Goal: Task Accomplishment & Management: Manage account settings

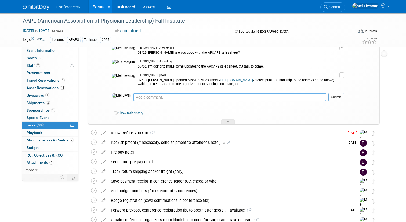
click at [149, 101] on textarea at bounding box center [229, 97] width 193 height 8
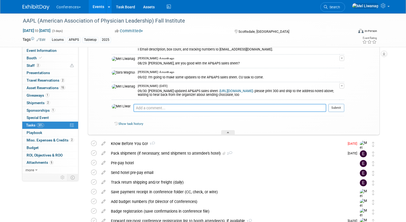
scroll to position [172, 0]
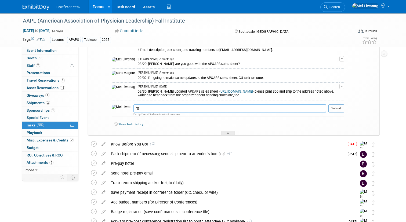
type textarea "`"
type textarea "0"
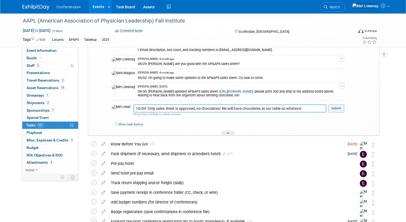
type textarea "10/09: Only sales sheet is approved, no chocolates! We will have chocolates at …"
click at [332, 112] on button "Submit" at bounding box center [336, 108] width 16 height 8
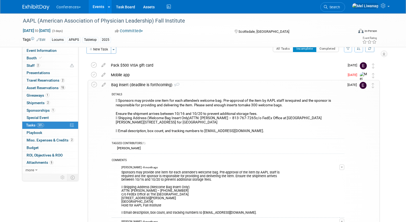
scroll to position [9, 0]
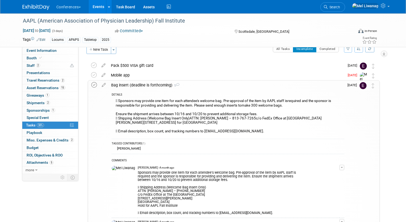
click at [93, 85] on icon at bounding box center [94, 85] width 6 height 6
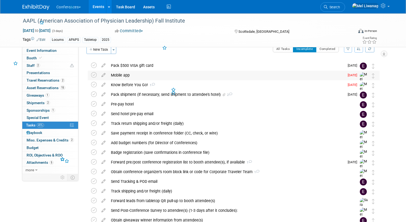
click at [130, 72] on div "Mobile app" at bounding box center [226, 75] width 236 height 9
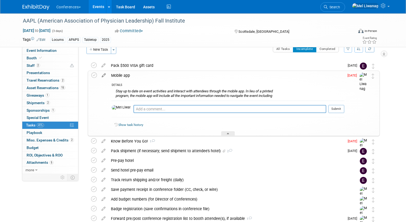
click at [104, 75] on icon at bounding box center [103, 74] width 9 height 7
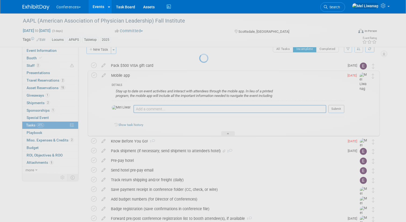
select select "9"
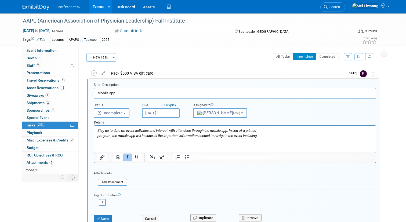
scroll to position [0, 0]
click at [158, 110] on input "Oct 8, 2025" at bounding box center [161, 113] width 38 height 10
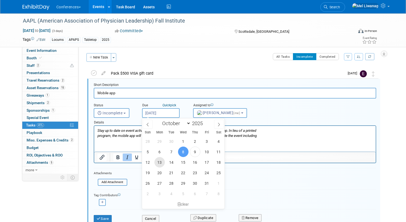
click at [158, 164] on span "13" at bounding box center [159, 162] width 10 height 10
type input "[DATE]"
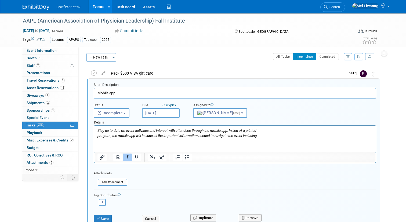
scroll to position [10, 0]
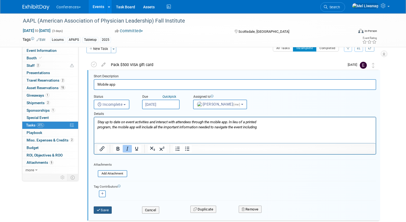
click at [103, 210] on button "Save" at bounding box center [103, 210] width 18 height 8
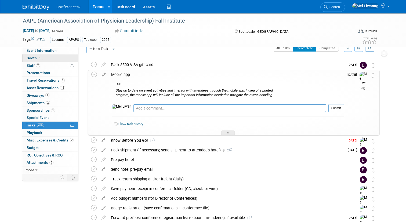
click at [52, 58] on link "Booth" at bounding box center [50, 57] width 56 height 7
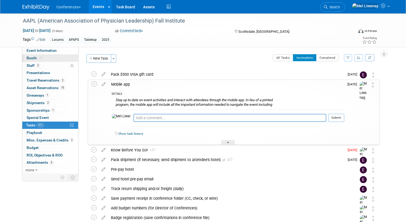
select select "6' tabletop"
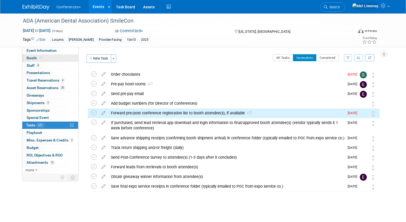
scroll to position [2, 0]
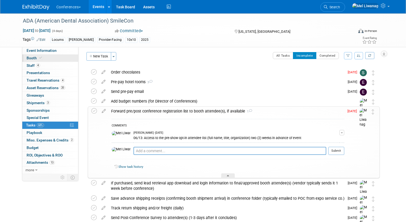
click at [39, 60] on link "Booth" at bounding box center [50, 57] width 56 height 7
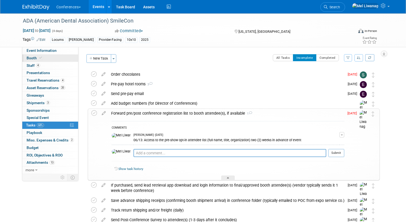
select select "10'x10'"
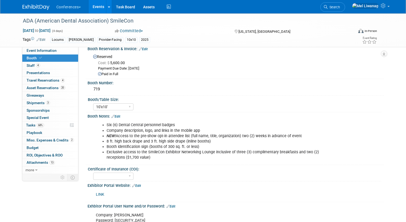
scroll to position [12, 0]
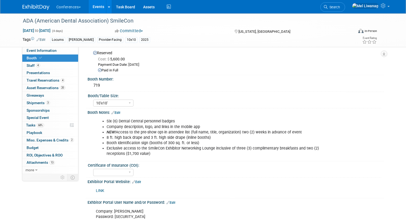
click at [125, 149] on li "Exclusive access to the SmileCon Exhibitor Networking Lounge inclusive of three…" at bounding box center [215, 151] width 216 height 11
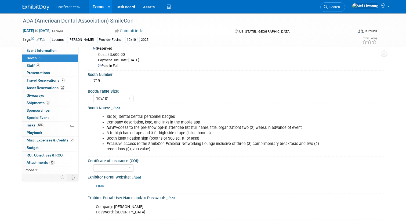
scroll to position [20, 0]
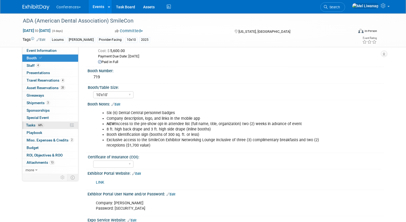
click at [24, 124] on link "68% Tasks 68%" at bounding box center [50, 125] width 56 height 7
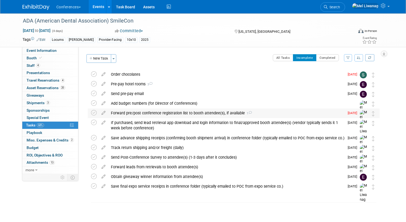
click at [141, 112] on div "Forward pre/post conference registration list to booth attendee(s), if availabl…" at bounding box center [226, 112] width 236 height 9
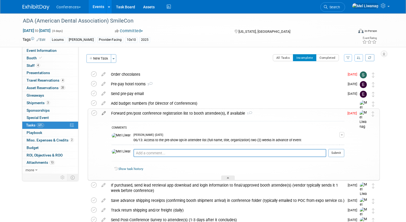
click at [104, 112] on icon at bounding box center [103, 112] width 9 height 7
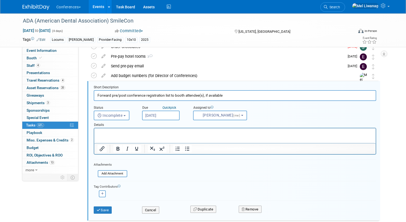
scroll to position [30, 0]
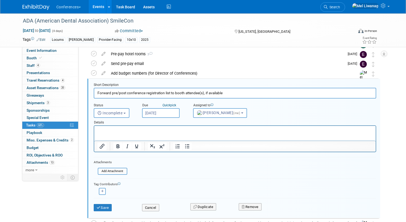
click at [161, 113] on input "Oct 8, 2025" at bounding box center [161, 113] width 38 height 10
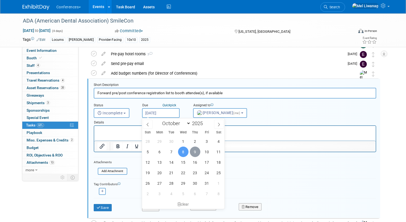
click at [199, 154] on span "9" at bounding box center [195, 152] width 10 height 10
type input "Oct 9, 2025"
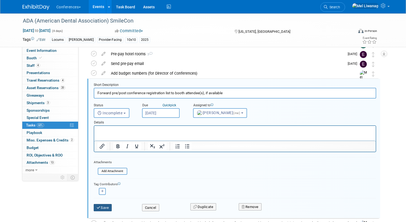
click at [103, 208] on button "Save" at bounding box center [103, 208] width 18 height 8
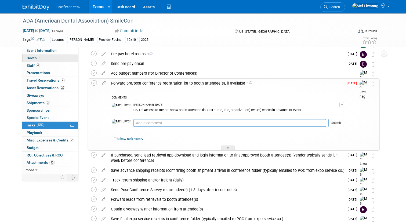
click at [66, 57] on link "Booth" at bounding box center [50, 57] width 56 height 7
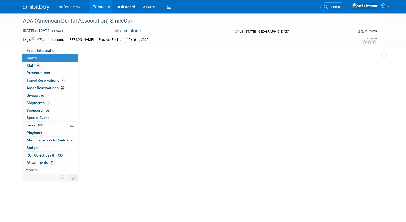
scroll to position [0, 0]
select select "10'x10'"
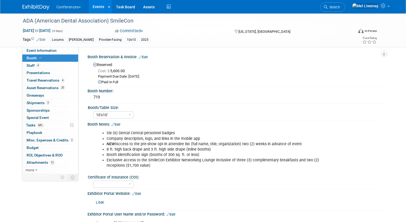
click at [220, 166] on li "Exclusive access to the SmileCon Exhibitor Networking Lounge inclusive of three…" at bounding box center [215, 163] width 216 height 11
click at [211, 160] on li "Exclusive access to the SmileCon Exhibitor Networking Lounge inclusive of three…" at bounding box center [215, 163] width 216 height 11
click at [50, 50] on span "Event Information" at bounding box center [42, 50] width 30 height 4
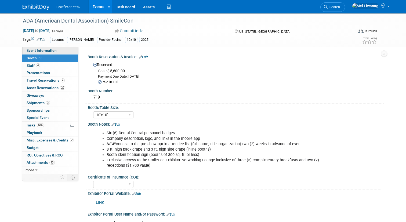
select select "Locums"
select select "Clinician/Provider-facing"
select select "[PERSON_NAME]"
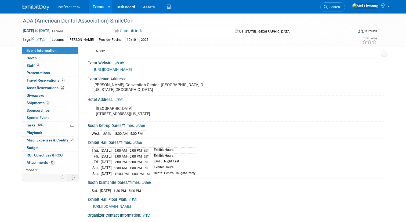
scroll to position [83, 0]
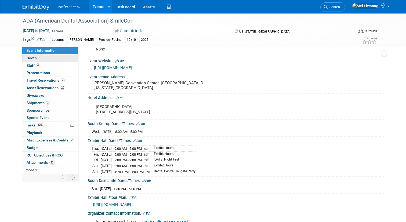
click at [40, 61] on link "Booth" at bounding box center [50, 57] width 56 height 7
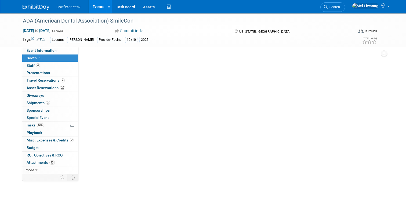
scroll to position [0, 0]
select select "10'x10'"
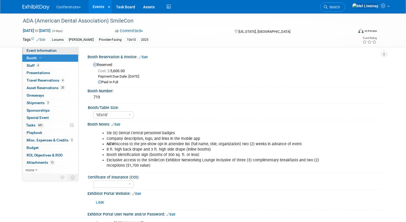
click at [55, 53] on link "Event Information" at bounding box center [50, 50] width 56 height 7
select select "Locums"
select select "Clinician/Provider-facing"
select select "[PERSON_NAME]"
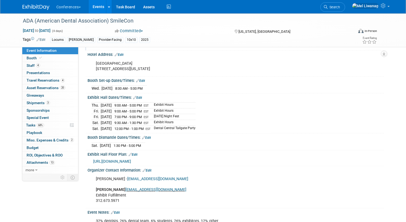
scroll to position [148, 0]
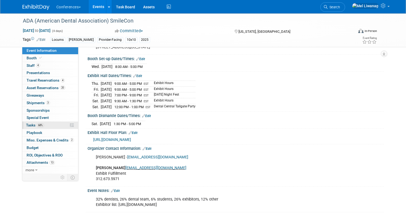
click at [42, 127] on link "68% Tasks 68%" at bounding box center [50, 125] width 56 height 7
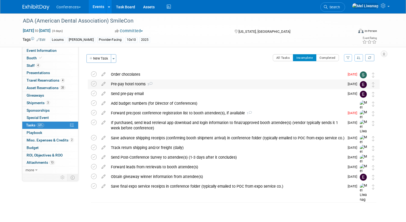
click at [134, 86] on div "Pre-pay hotel rooms 3" at bounding box center [226, 83] width 236 height 9
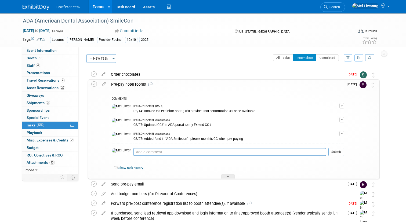
click at [134, 86] on div "Pre-pay hotel rooms 3" at bounding box center [226, 84] width 236 height 9
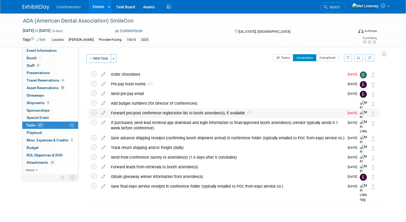
click at [142, 115] on div "Forward pre/post conference registration list to booth attendee(s), if availabl…" at bounding box center [226, 112] width 236 height 9
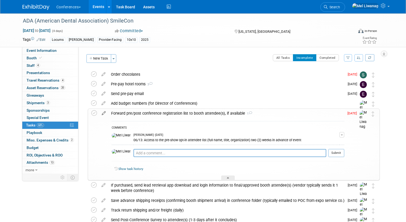
click at [102, 112] on icon at bounding box center [103, 112] width 9 height 7
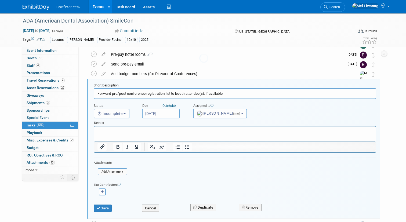
scroll to position [30, 0]
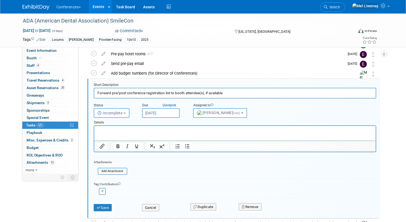
click at [162, 112] on input "Oct 9, 2025" at bounding box center [161, 113] width 38 height 10
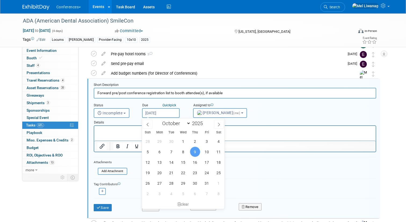
scroll to position [0, 0]
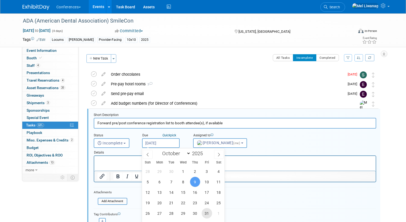
click at [207, 213] on span "31" at bounding box center [207, 213] width 10 height 10
type input "Oct 31, 2025"
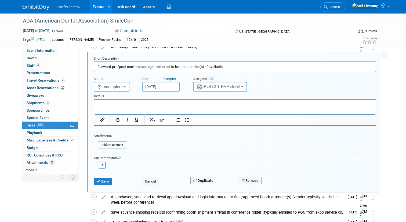
scroll to position [65, 0]
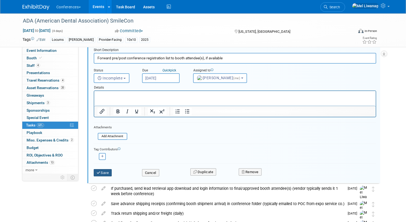
click at [105, 172] on button "Save" at bounding box center [103, 173] width 18 height 8
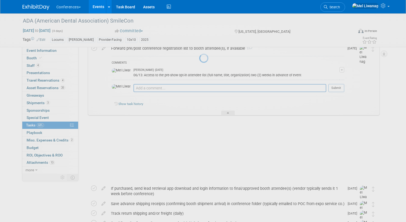
scroll to position [65, 0]
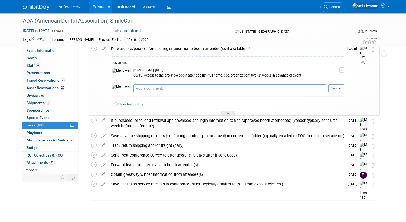
click at [151, 83] on div "COMMENTS Mel Liwanag - 3 months ago 06/13: Access to the pre-show opt-in attend…" at bounding box center [228, 77] width 232 height 43
click at [149, 89] on textarea at bounding box center [229, 88] width 193 height 8
type textarea "10/09: Pre-attendee list available today"
click at [337, 87] on button "Submit" at bounding box center [336, 88] width 16 height 8
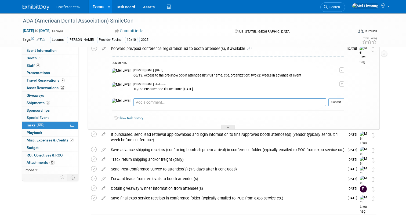
click at [255, 50] on div "Forward pre/post conference registration list to booth attendee(s), if availabl…" at bounding box center [226, 48] width 236 height 9
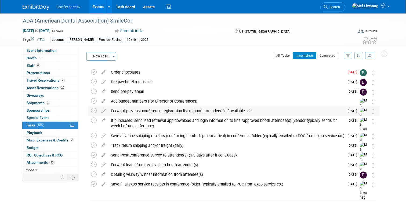
scroll to position [2, 0]
click at [340, 6] on span "Search" at bounding box center [333, 7] width 12 height 4
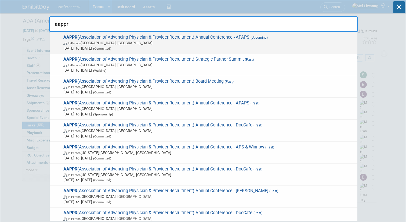
type input "aappr"
click at [218, 41] on span "In-Person Lake Buena Vista, FL" at bounding box center [208, 42] width 291 height 5
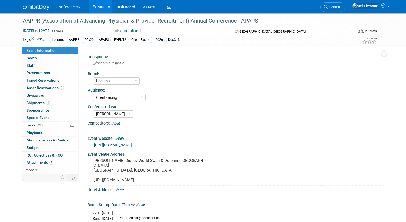
select select "Locums"
select select "Client-facing"
select select "[PERSON_NAME]"
click at [340, 8] on span "Search" at bounding box center [333, 7] width 12 height 4
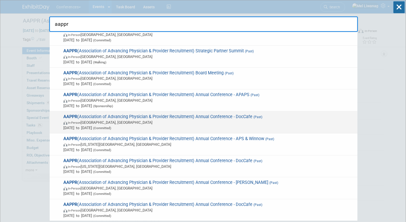
scroll to position [9, 0]
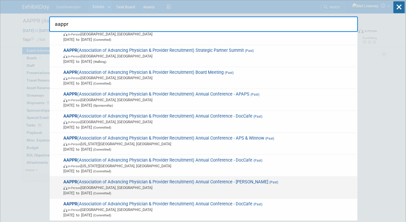
type input "aappr"
click at [235, 188] on span "In-Person Austin, TX" at bounding box center [208, 187] width 291 height 5
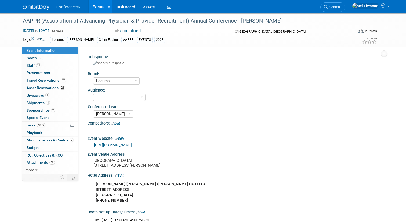
select select "Locums"
select select "[PERSON_NAME]"
click at [54, 122] on link "100% Tasks 100%" at bounding box center [50, 125] width 56 height 7
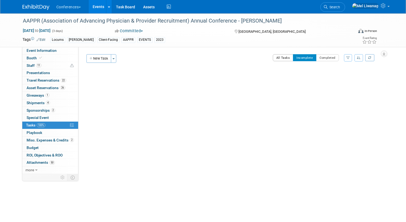
click at [276, 60] on button "All Tasks" at bounding box center [283, 57] width 21 height 7
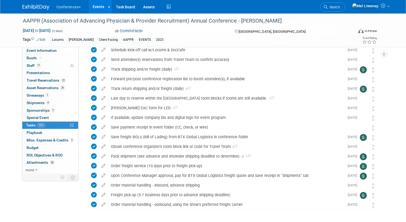
scroll to position [520, 0]
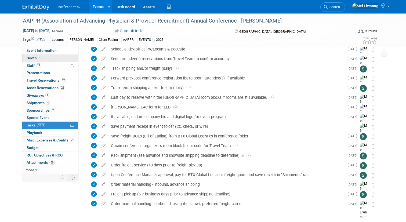
click at [50, 58] on link "Booth" at bounding box center [50, 57] width 56 height 7
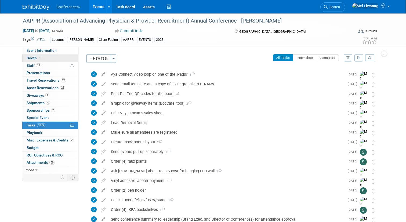
select select "10'x20'"
select select "Yes"
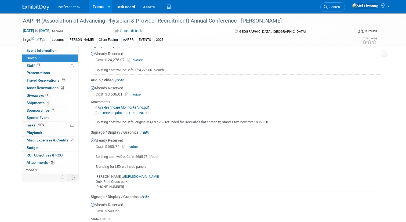
scroll to position [410, 0]
click at [57, 49] on link "Event Information" at bounding box center [50, 50] width 56 height 7
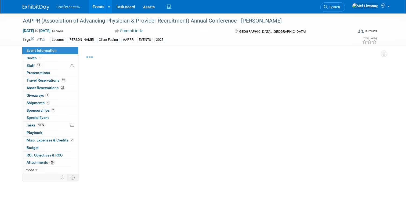
select select "Locums"
select select "[PERSON_NAME]"
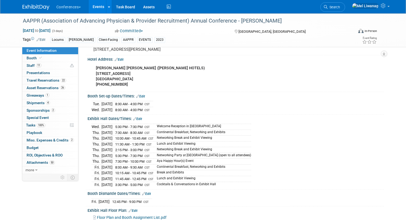
scroll to position [119, 0]
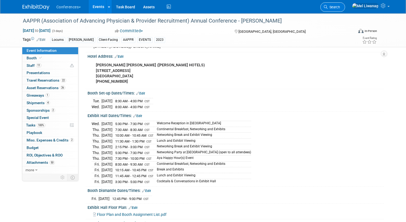
click at [343, 4] on link "Search" at bounding box center [332, 6] width 25 height 9
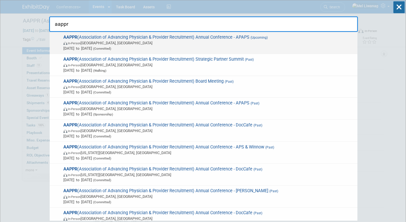
type input "aappr"
click at [242, 49] on span "Apr 12, 2026 to Apr 15, 2026 (Committed)" at bounding box center [208, 48] width 291 height 5
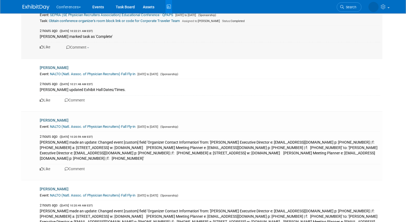
scroll to position [440, 0]
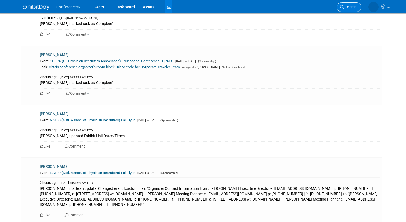
click at [345, 10] on link "Search" at bounding box center [348, 6] width 25 height 9
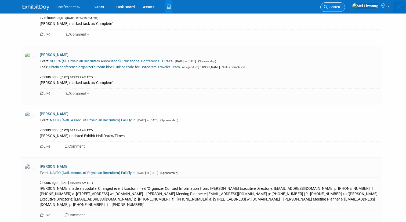
scroll to position [0, 0]
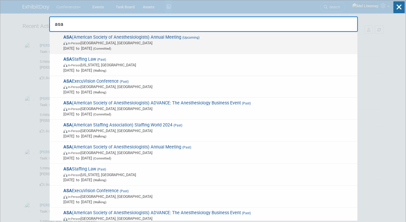
type input "asa"
click at [163, 51] on span "[DATE] to [DATE] (Committed)" at bounding box center [208, 48] width 291 height 5
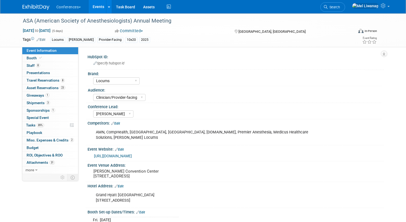
select select "Locums"
select select "Clinician/Provider-facing"
select select "[PERSON_NAME]"
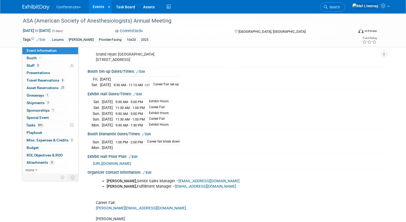
scroll to position [138, 0]
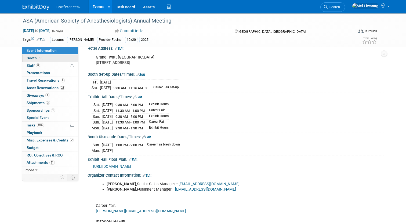
click at [57, 60] on link "Booth" at bounding box center [50, 57] width 56 height 7
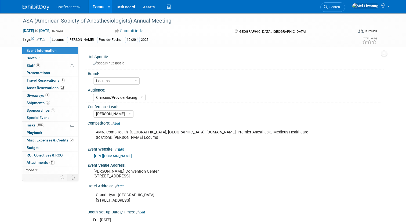
select select "10'x20'"
select select "Yes"
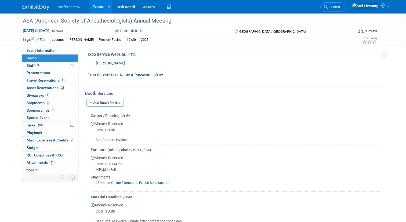
scroll to position [166, 0]
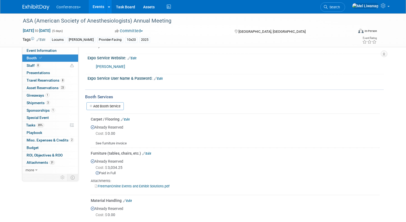
click at [95, 64] on div "[PERSON_NAME]" at bounding box center [209, 66] width 234 height 11
click at [101, 64] on link "[PERSON_NAME]" at bounding box center [110, 66] width 29 height 5
click at [52, 48] on link "Event Information" at bounding box center [50, 50] width 56 height 7
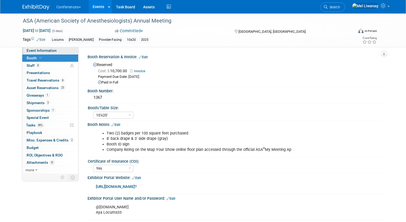
select select "Locums"
select select "Clinician/Provider-facing"
select select "[PERSON_NAME]"
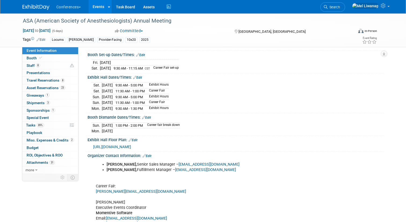
scroll to position [158, 0]
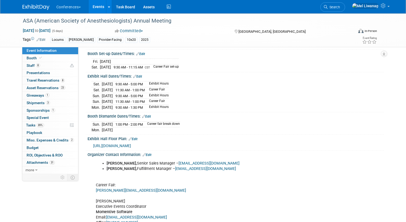
click at [142, 52] on link "Edit" at bounding box center [140, 54] width 9 height 4
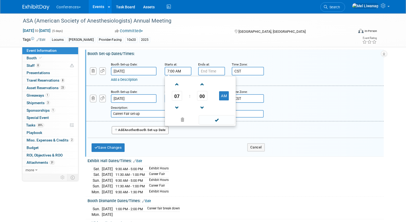
click at [174, 67] on input "7:00 AM" at bounding box center [177, 71] width 27 height 9
click at [179, 80] on span at bounding box center [176, 84] width 9 height 9
type input "8:00 AM"
click at [209, 67] on input "7:00 PM" at bounding box center [211, 71] width 27 height 9
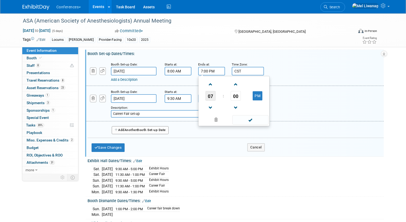
click at [211, 91] on span "07" at bounding box center [210, 96] width 10 height 10
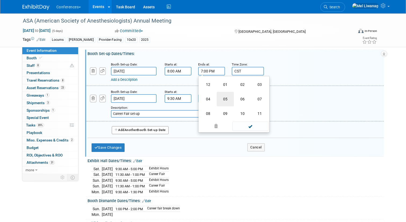
click at [221, 93] on td "05" at bounding box center [225, 99] width 17 height 14
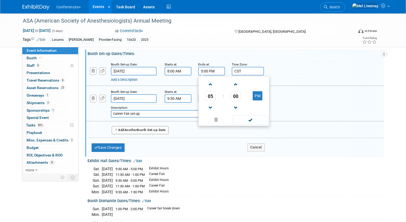
click at [208, 67] on input "5:00 PM" at bounding box center [211, 71] width 27 height 9
click at [210, 86] on table "05 : 00 PM" at bounding box center [233, 95] width 69 height 37
click at [210, 91] on span "05" at bounding box center [210, 96] width 10 height 10
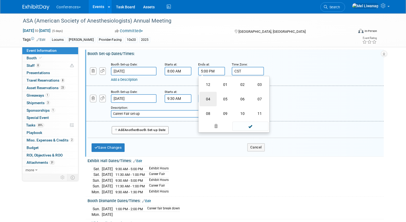
click at [210, 94] on td "04" at bounding box center [207, 99] width 17 height 14
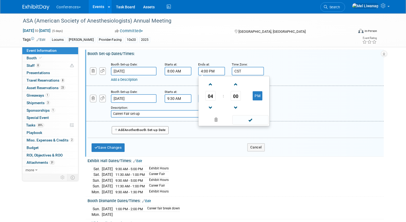
click at [229, 93] on td "00" at bounding box center [236, 96] width 22 height 10
click at [233, 92] on span "00" at bounding box center [236, 96] width 10 height 10
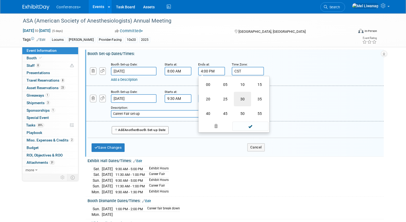
click at [239, 96] on td "30" at bounding box center [242, 99] width 17 height 14
type input "4:30 PM"
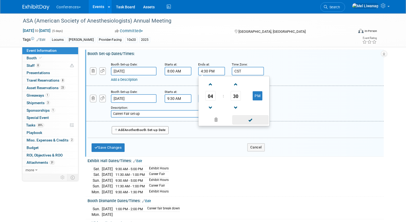
click at [241, 115] on span at bounding box center [250, 119] width 36 height 9
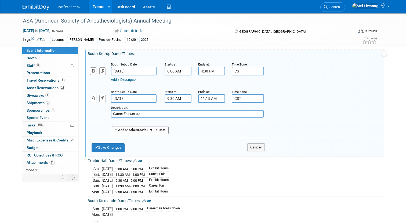
click at [105, 147] on div "Save Changes Cancel" at bounding box center [178, 146] width 173 height 17
click at [105, 145] on button "Save Changes" at bounding box center [108, 147] width 33 height 9
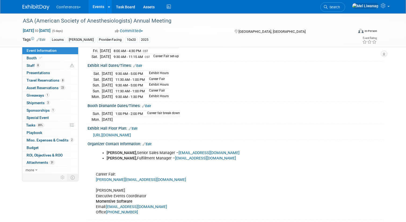
scroll to position [162, 0]
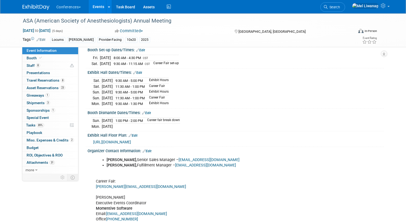
click at [148, 111] on link "Edit" at bounding box center [146, 113] width 9 height 4
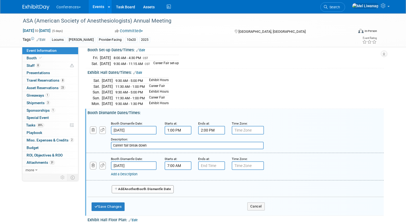
click at [171, 162] on input "7:00 AM" at bounding box center [177, 165] width 27 height 9
click at [179, 174] on span at bounding box center [176, 178] width 9 height 9
type input "8:00 AM"
click at [201, 161] on input "7:00 PM" at bounding box center [211, 165] width 27 height 9
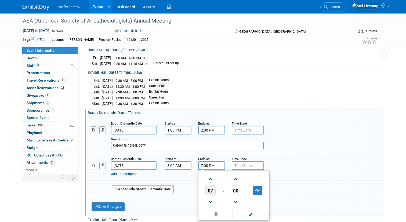
click at [214, 185] on span "07" at bounding box center [210, 190] width 10 height 10
click at [207, 186] on td "04" at bounding box center [207, 193] width 17 height 14
click at [230, 185] on td "00" at bounding box center [236, 190] width 22 height 10
click at [236, 185] on span "00" at bounding box center [236, 190] width 10 height 10
click at [243, 187] on td "30" at bounding box center [242, 193] width 17 height 14
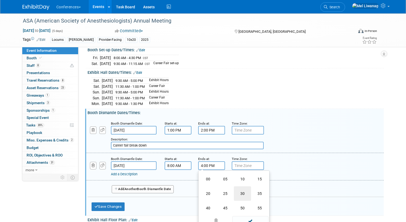
type input "4:30 PM"
click at [267, 145] on div "Booth Dismantle Date: Oct 12, 2025 Starts at: 1:00 PM Ends at: 2:00 PM Time Zon…" at bounding box center [235, 135] width 298 height 35
click at [144, 161] on input "Oct 13, 2025" at bounding box center [134, 165] width 46 height 9
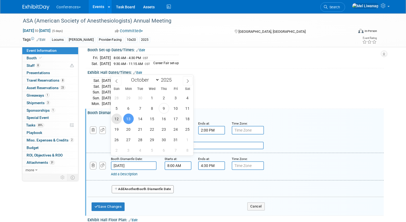
click at [117, 118] on span "12" at bounding box center [116, 119] width 10 height 10
type input "Oct 12, 2025"
click at [225, 180] on div "Add Another Booth Dismantle Date" at bounding box center [235, 187] width 296 height 14
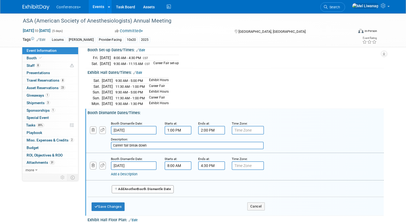
click at [186, 162] on input "8:00 AM" at bounding box center [177, 165] width 27 height 9
click at [179, 185] on span "08" at bounding box center [177, 190] width 10 height 10
click at [193, 175] on td "01" at bounding box center [191, 179] width 17 height 14
click at [204, 185] on span "00" at bounding box center [202, 190] width 10 height 10
click at [213, 186] on td "30" at bounding box center [208, 193] width 17 height 14
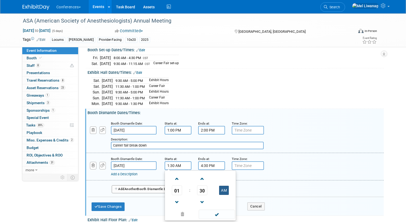
click at [222, 186] on button "AM" at bounding box center [224, 190] width 10 height 9
type input "1:30 PM"
click at [217, 170] on div "01 : 30 PM 12 01 02 03 04 05 06 07 08 09 10 11 00 05 10 15 20 25 30 35 40 45 50…" at bounding box center [199, 195] width 71 height 50
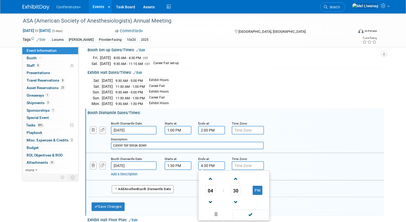
click at [217, 162] on input "4:30 PM" at bounding box center [211, 165] width 27 height 9
click at [211, 174] on span at bounding box center [210, 178] width 9 height 9
click at [236, 185] on span "30" at bounding box center [236, 190] width 10 height 10
click at [212, 173] on td "00" at bounding box center [207, 179] width 17 height 14
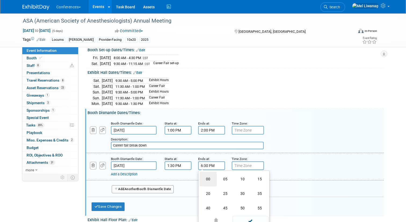
type input "6:00 PM"
click at [281, 170] on div "Booth Dismantle Date: Oct 12, 2025 Starts at: 1:30 PM Ends at: 6:00 PM 06 : 00 …" at bounding box center [235, 166] width 298 height 27
click at [128, 198] on div "Save Changes Cancel" at bounding box center [178, 205] width 173 height 17
click at [116, 209] on div "Booth Dismantle Dates/Times: Edit Booth Dismantle Date: Oct 12, 2025 Starts at:…" at bounding box center [234, 162] width 298 height 107
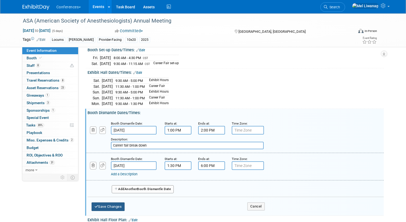
click at [116, 204] on button "Save Changes" at bounding box center [108, 206] width 33 height 9
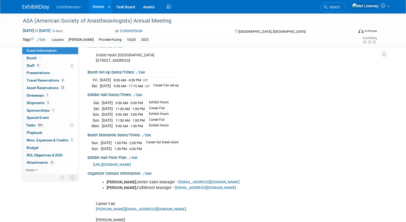
scroll to position [135, 0]
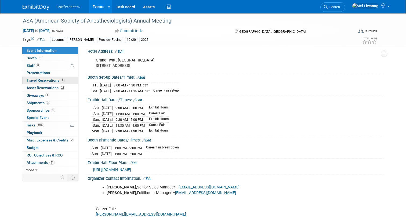
click at [63, 81] on span "8" at bounding box center [63, 80] width 4 height 4
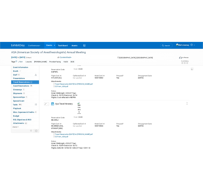
scroll to position [521, 0]
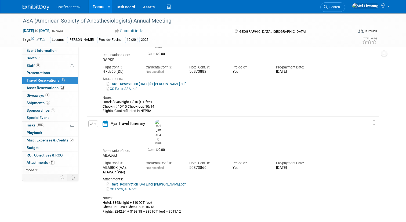
click at [155, 182] on link "Travel Reservation October 09 for MELINDA MANALANG LIWANAG.pdf" at bounding box center [146, 184] width 79 height 4
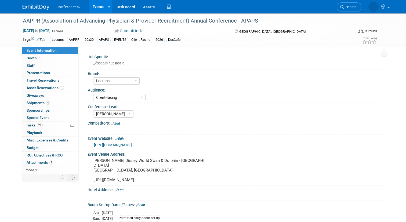
select select "Locums"
select select "Client-facing"
select select "[PERSON_NAME]"
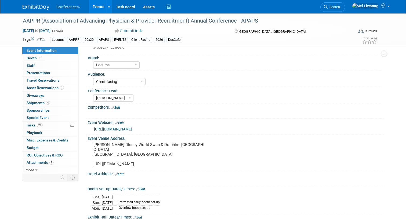
scroll to position [16, 0]
click at [122, 172] on link "Edit" at bounding box center [119, 174] width 9 height 4
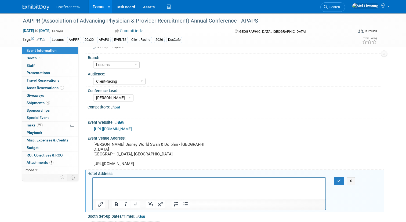
scroll to position [0, 0]
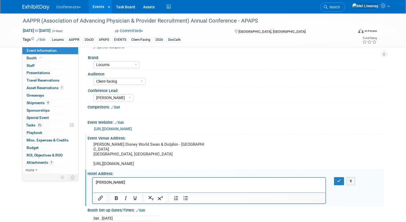
click at [117, 150] on pre "[PERSON_NAME] Disney World Swan & Dolphin - [GEOGRAPHIC_DATA] [GEOGRAPHIC_DATA]…" at bounding box center [149, 154] width 112 height 24
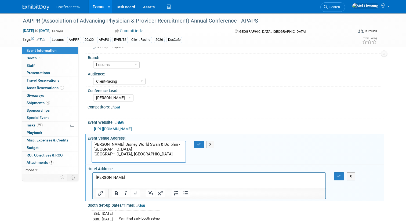
click at [113, 149] on textarea "[PERSON_NAME] Disney World Swan & Dolphin - [GEOGRAPHIC_DATA] [GEOGRAPHIC_DATA]…" at bounding box center [139, 152] width 95 height 22
drag, startPoint x: 113, startPoint y: 149, endPoint x: 89, endPoint y: 149, distance: 23.6
click at [89, 149] on div "[PERSON_NAME] Disney World Swan & Dolphin - [GEOGRAPHIC_DATA] [GEOGRAPHIC_DATA]…" at bounding box center [138, 152] width 103 height 22
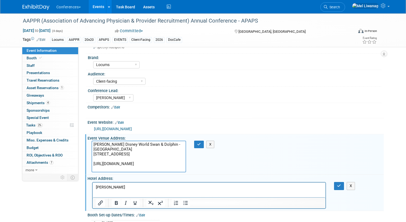
click at [94, 155] on textarea "[PERSON_NAME] Disney World Swan & Dolphin - [GEOGRAPHIC_DATA] [STREET_ADDRESS] …" at bounding box center [139, 157] width 95 height 32
click at [107, 156] on textarea "[PERSON_NAME] Disney World Swan & Dolphin - [GEOGRAPHIC_DATA] [STREET_ADDRESS] …" at bounding box center [139, 157] width 95 height 32
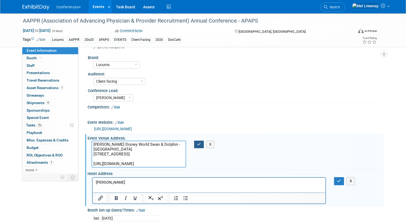
type textarea "[PERSON_NAME] Disney World Swan & Dolphin - [GEOGRAPHIC_DATA] [STREET_ADDRESS] …"
click at [202, 144] on button "button" at bounding box center [199, 145] width 10 height 8
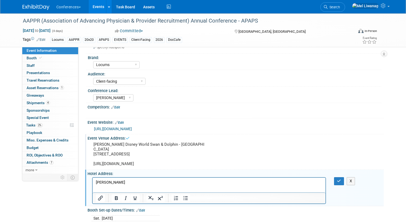
click at [125, 185] on p "[PERSON_NAME]" at bounding box center [209, 182] width 227 height 5
drag, startPoint x: 340, startPoint y: 174, endPoint x: 223, endPoint y: 0, distance: 209.8
click at [340, 179] on icon "button" at bounding box center [339, 181] width 4 height 4
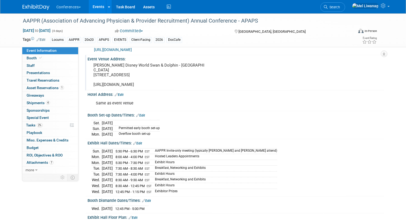
scroll to position [96, 0]
click at [143, 113] on link "Edit" at bounding box center [140, 115] width 9 height 4
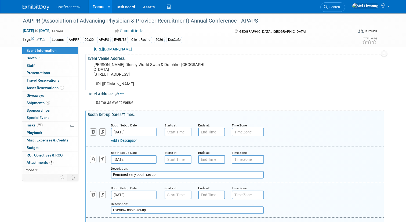
click at [92, 130] on icon "button" at bounding box center [93, 131] width 3 height 3
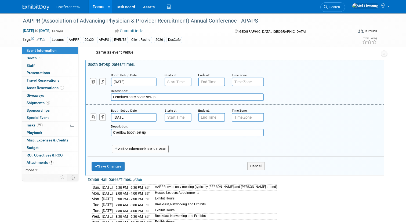
scroll to position [149, 0]
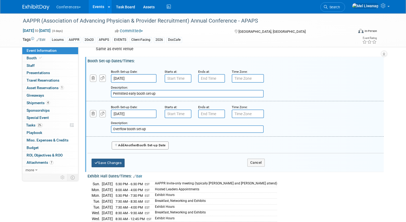
click at [119, 159] on button "Save Changes" at bounding box center [108, 163] width 33 height 9
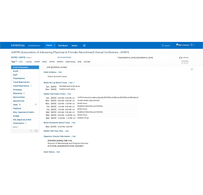
scroll to position [126, 0]
